Goal: Task Accomplishment & Management: Manage account settings

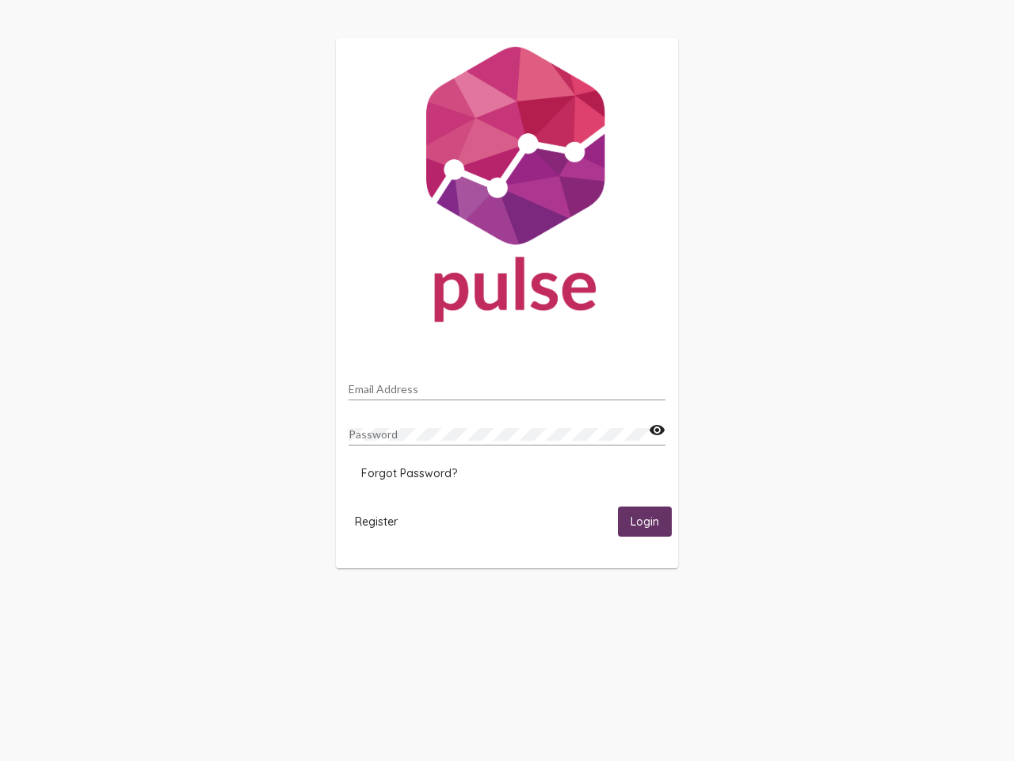
click at [507, 384] on input "Email Address" at bounding box center [507, 389] width 317 height 13
click at [657, 430] on mat-icon "visibility" at bounding box center [657, 430] width 17 height 19
click at [409, 473] on span "Forgot Password?" at bounding box center [409, 473] width 96 height 14
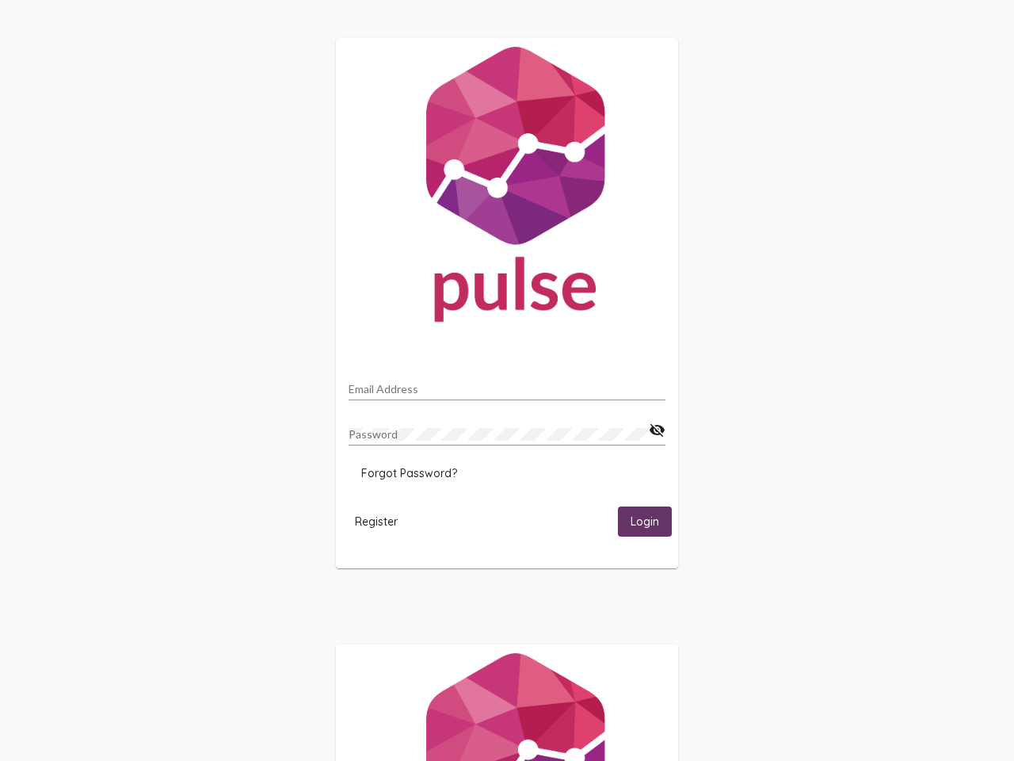
click at [376, 520] on span "Register" at bounding box center [376, 521] width 43 height 14
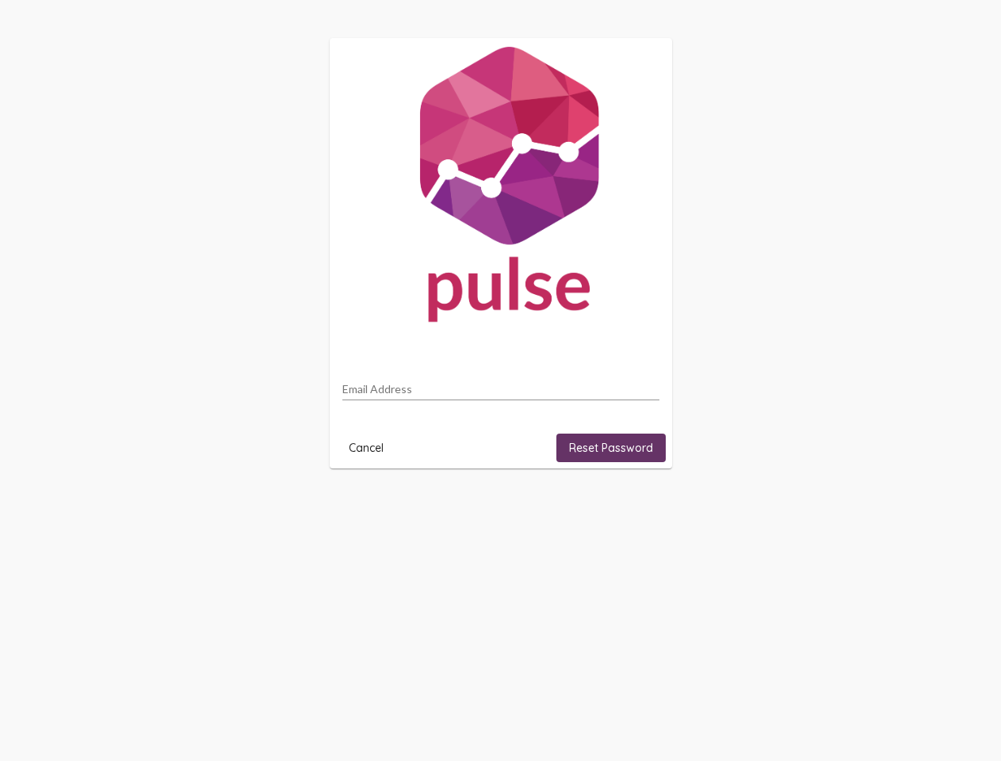
click at [645, 506] on html "Email Address Cancel Reset Password" at bounding box center [500, 253] width 1001 height 506
